Goal: Go to known website: Access a specific website the user already knows

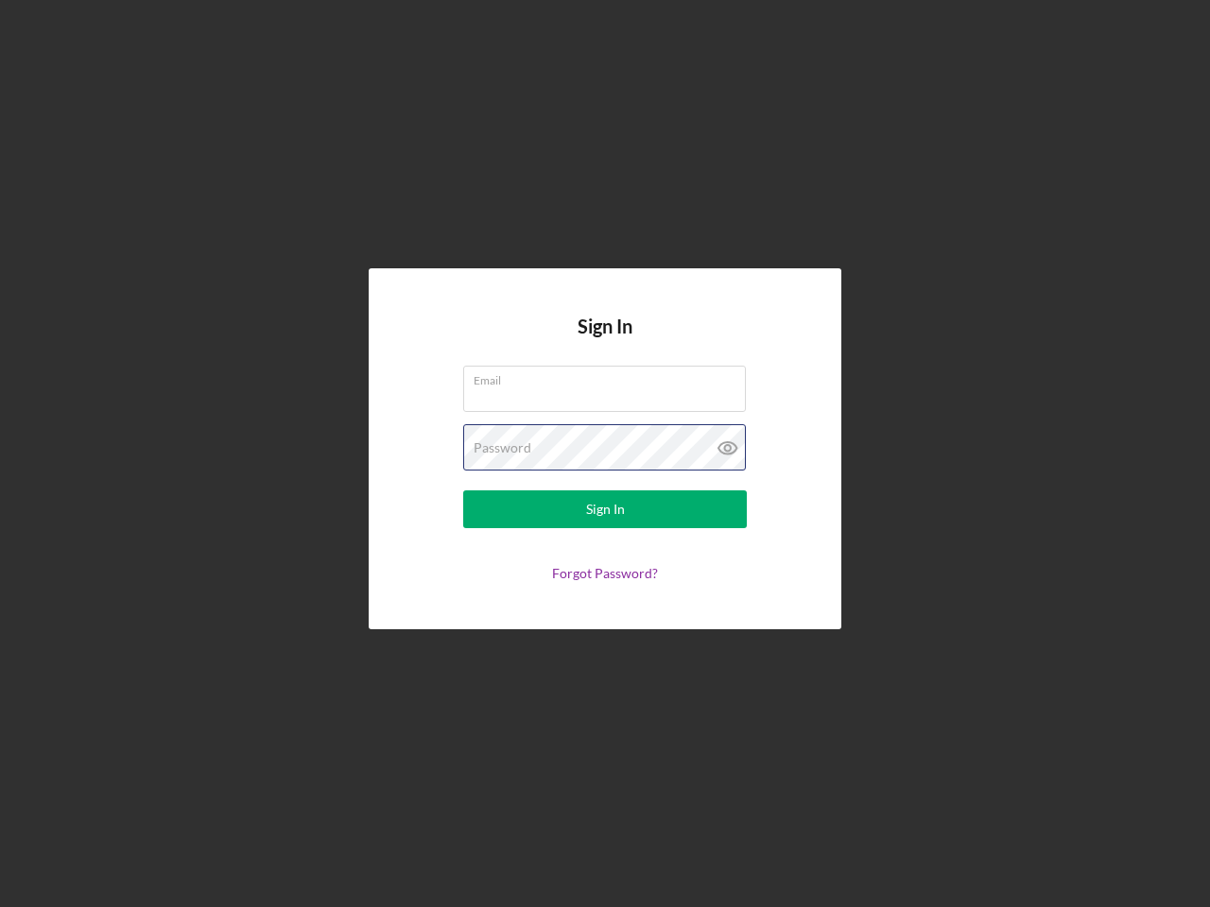
click at [605, 454] on div "Password" at bounding box center [605, 447] width 284 height 47
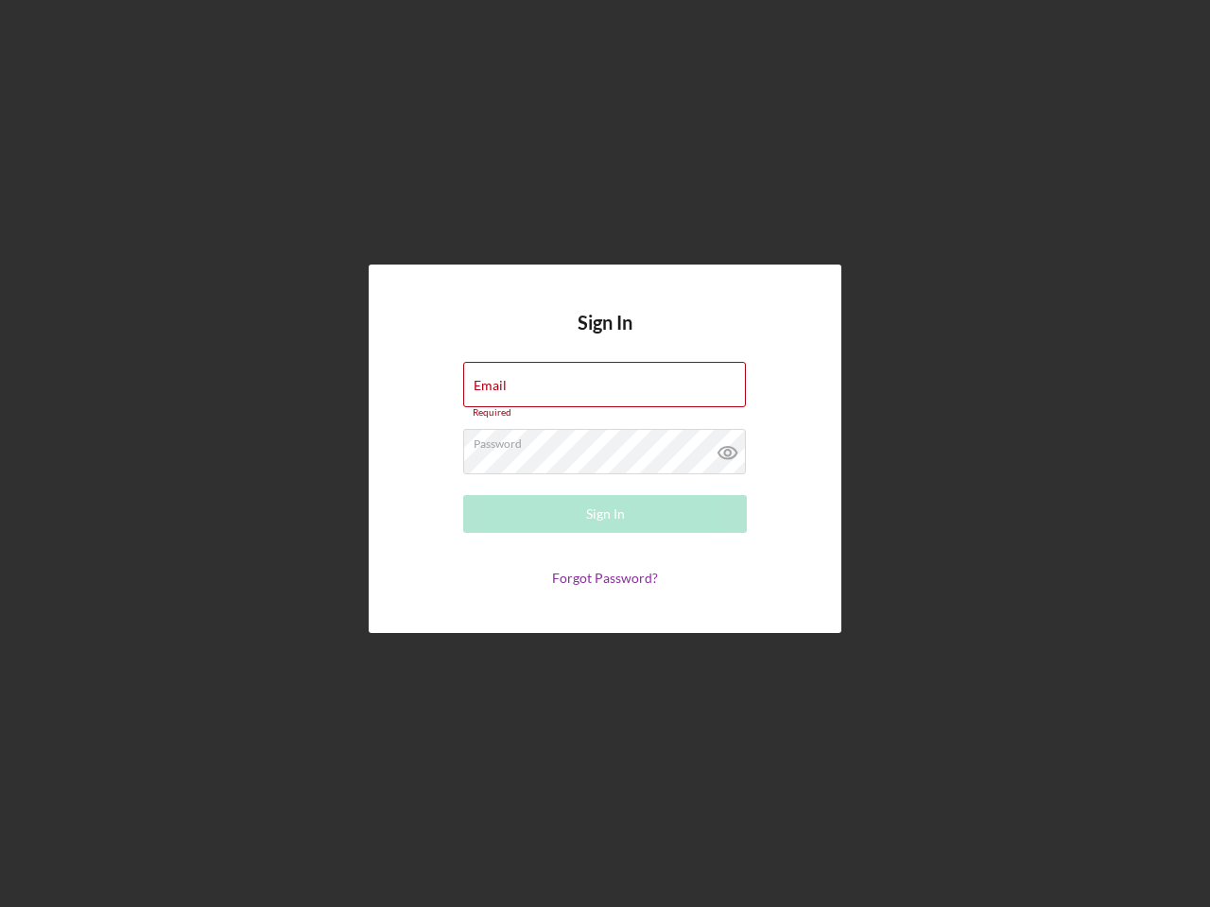
click at [728, 448] on icon at bounding box center [727, 452] width 47 height 47
